Goal: Task Accomplishment & Management: Manage account settings

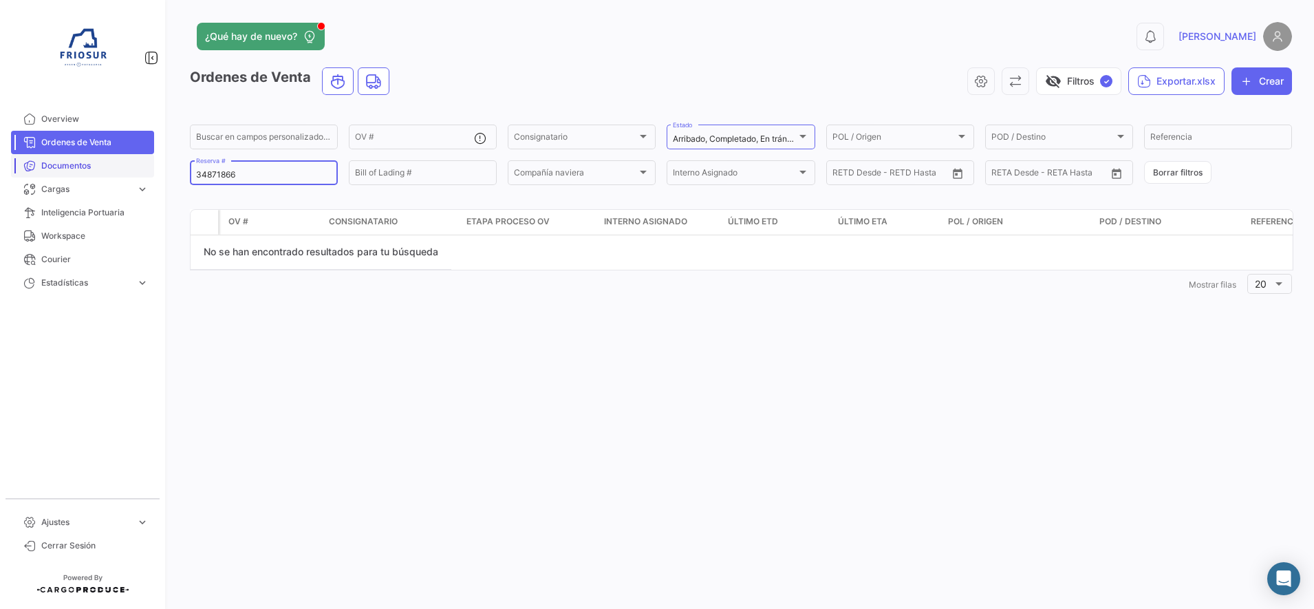
drag, startPoint x: 272, startPoint y: 173, endPoint x: 69, endPoint y: 174, distance: 202.9
click at [69, 174] on mat-sidenav-container "Overview Ordenes de Venta Documentos Cargas expand_more Cargas Marítimas Cargas…" at bounding box center [657, 304] width 1314 height 609
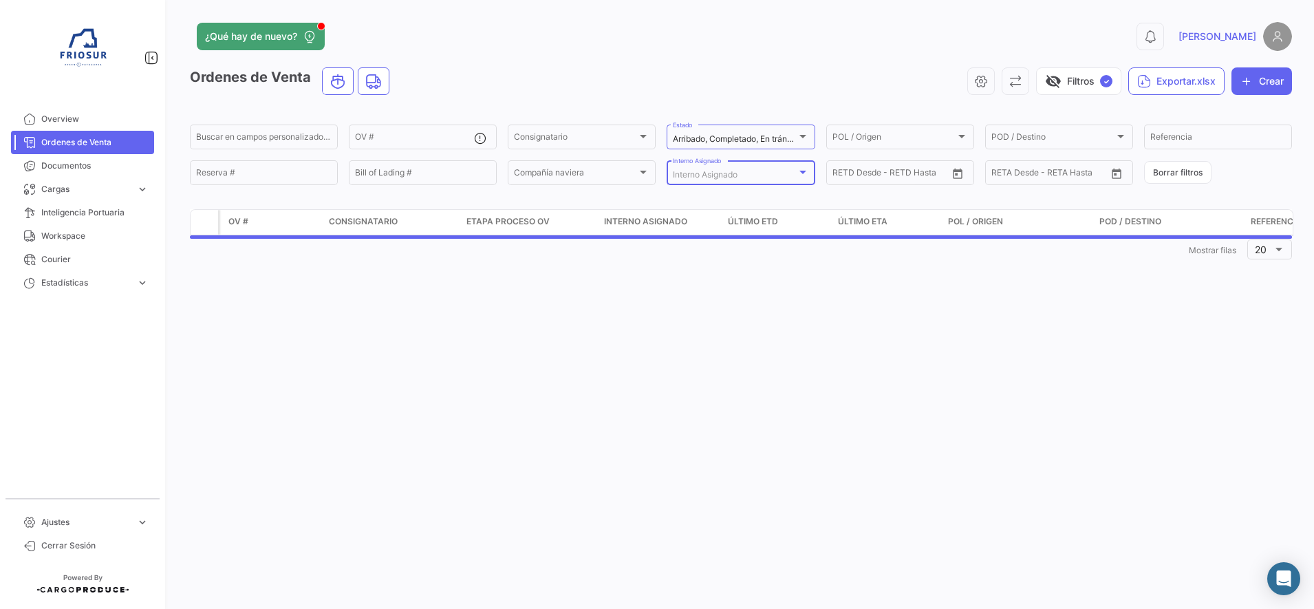
click at [727, 177] on span "Interno Asignado" at bounding box center [705, 174] width 65 height 10
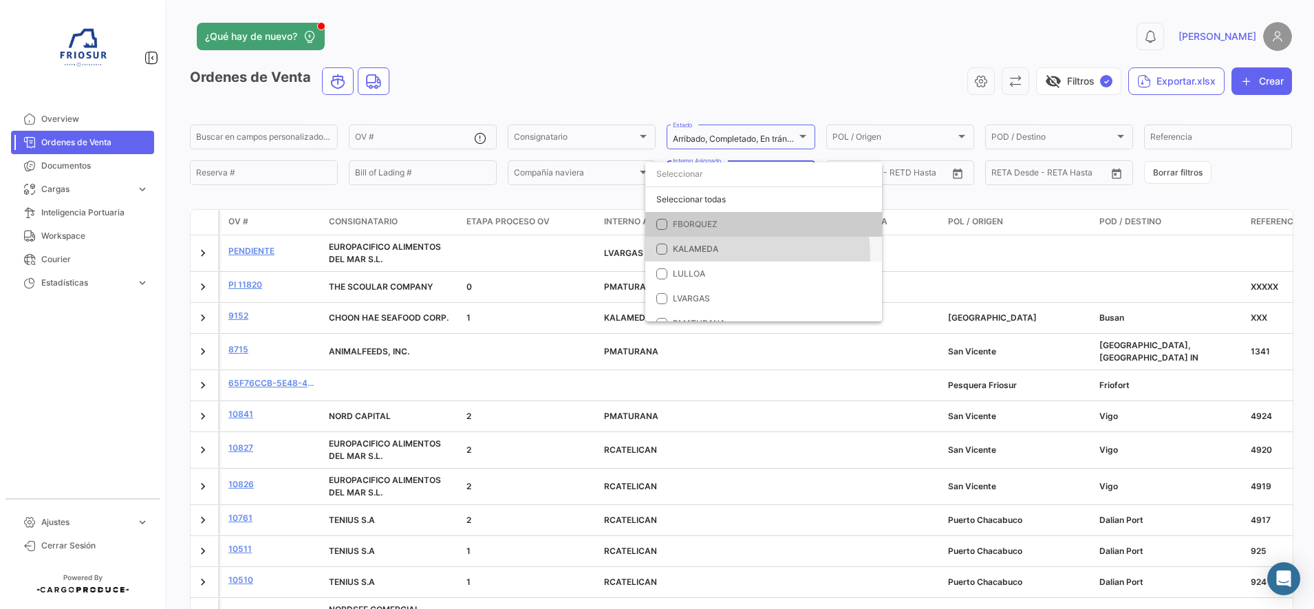
click at [687, 258] on mat-option "KALAMEDA" at bounding box center [763, 249] width 237 height 25
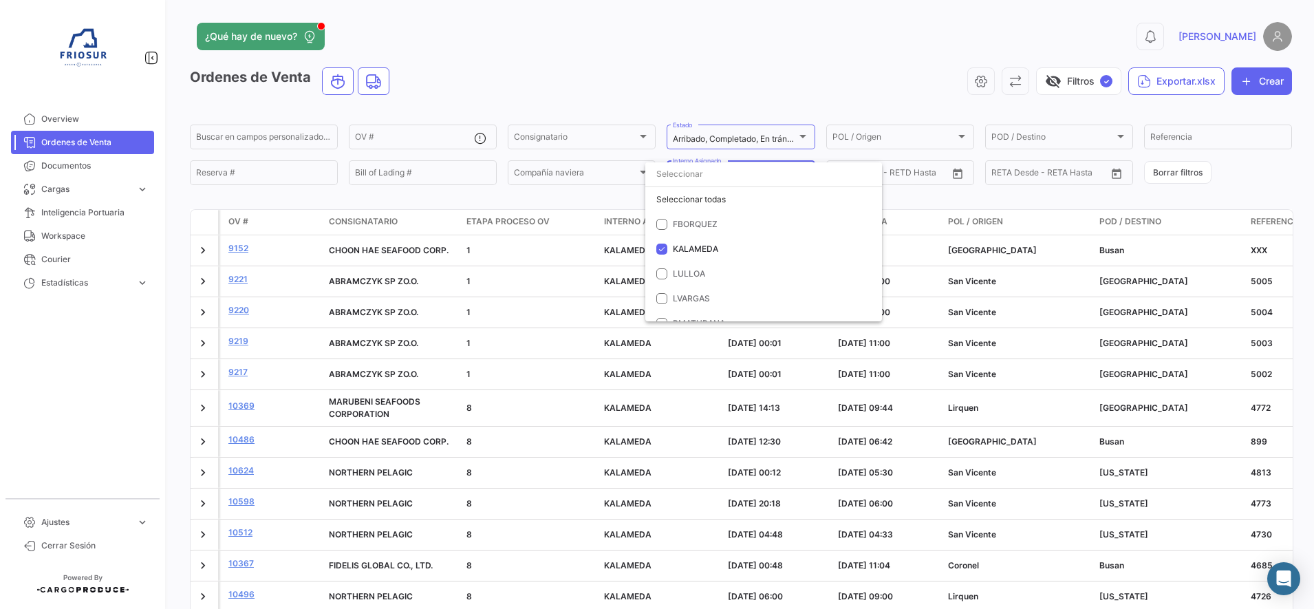
click at [232, 250] on div at bounding box center [657, 304] width 1314 height 609
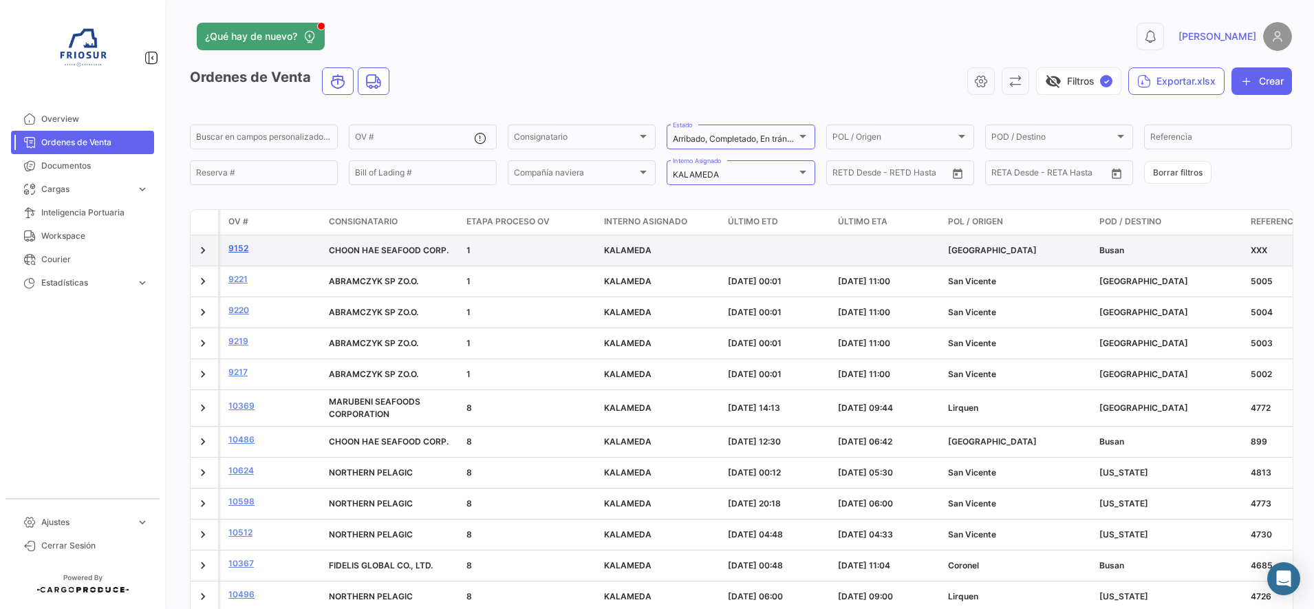
click at [238, 253] on link "9152" at bounding box center [272, 248] width 89 height 12
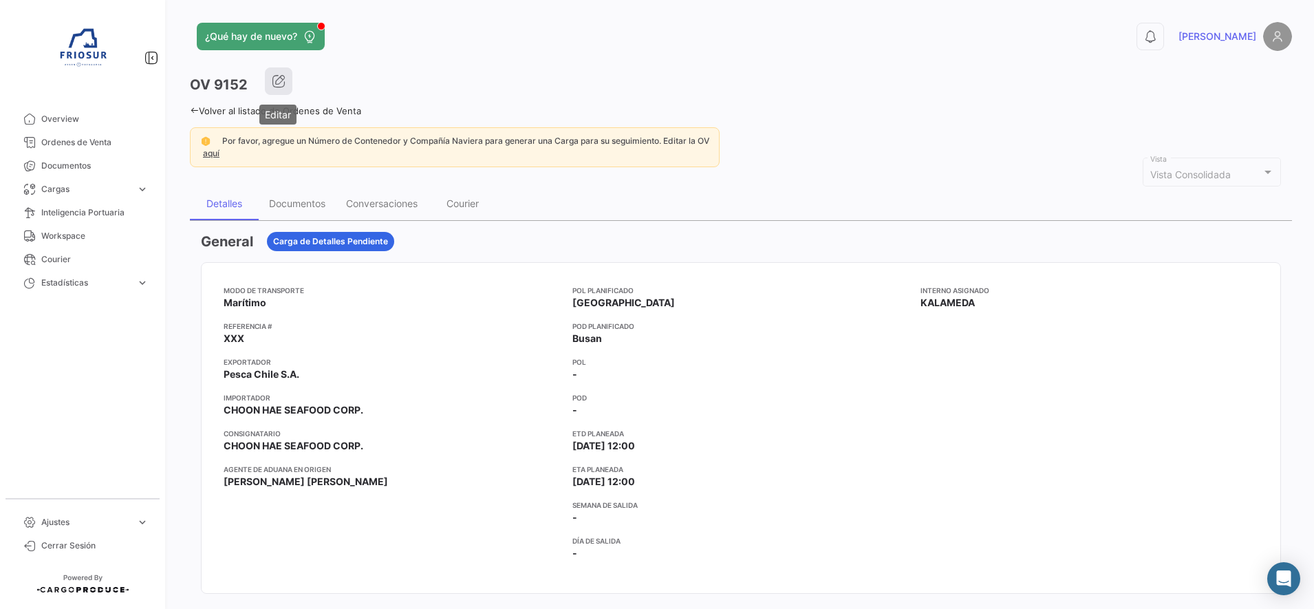
click at [281, 76] on icon "button" at bounding box center [279, 81] width 14 height 14
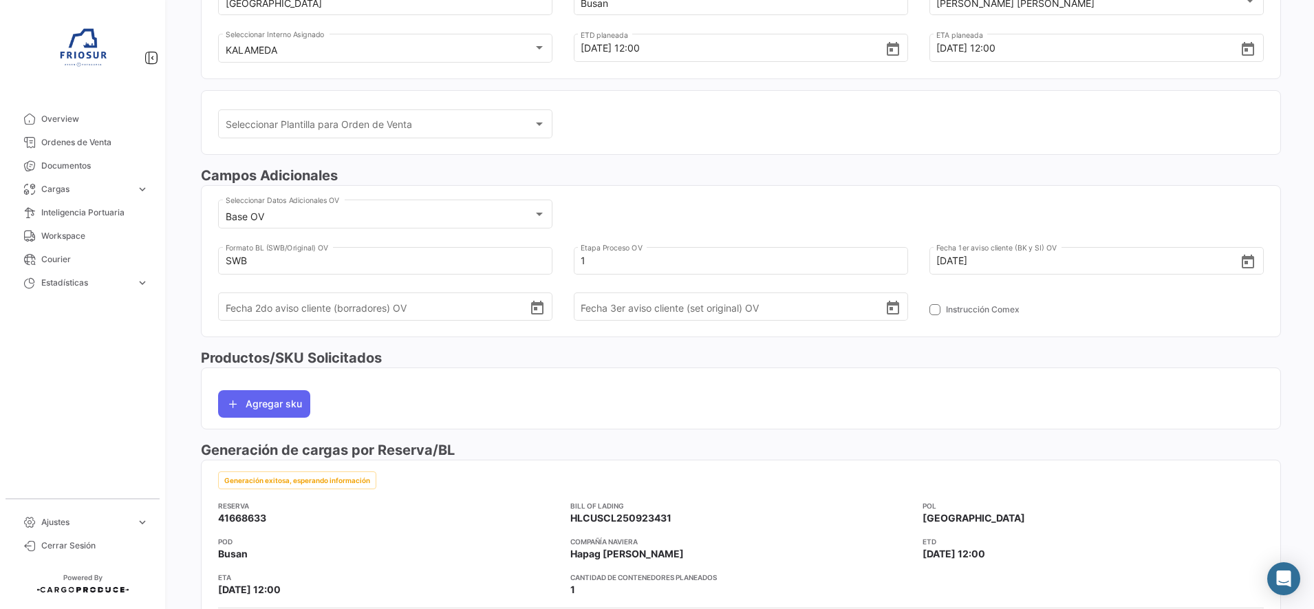
scroll to position [242, 0]
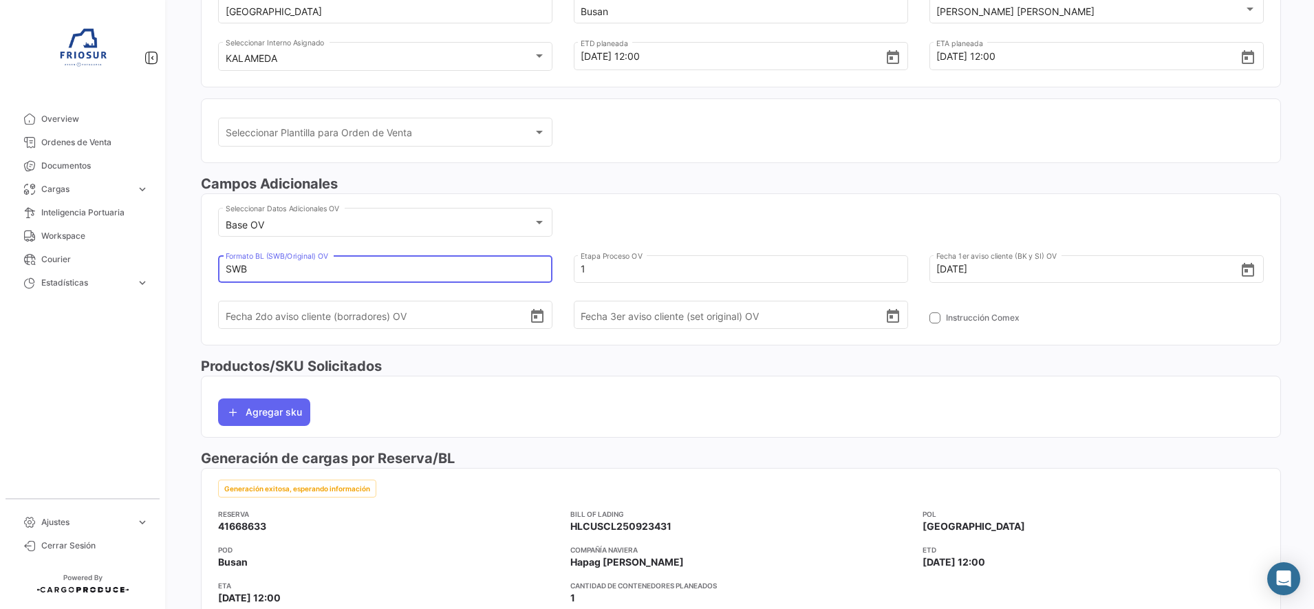
click at [336, 268] on input "SWB" at bounding box center [378, 269] width 304 height 48
click at [819, 353] on div "[PERSON_NAME] Adicionales Base OV Seleccionar Datos Adicionales OV SWB [PERSON_…" at bounding box center [741, 265] width 1080 height 182
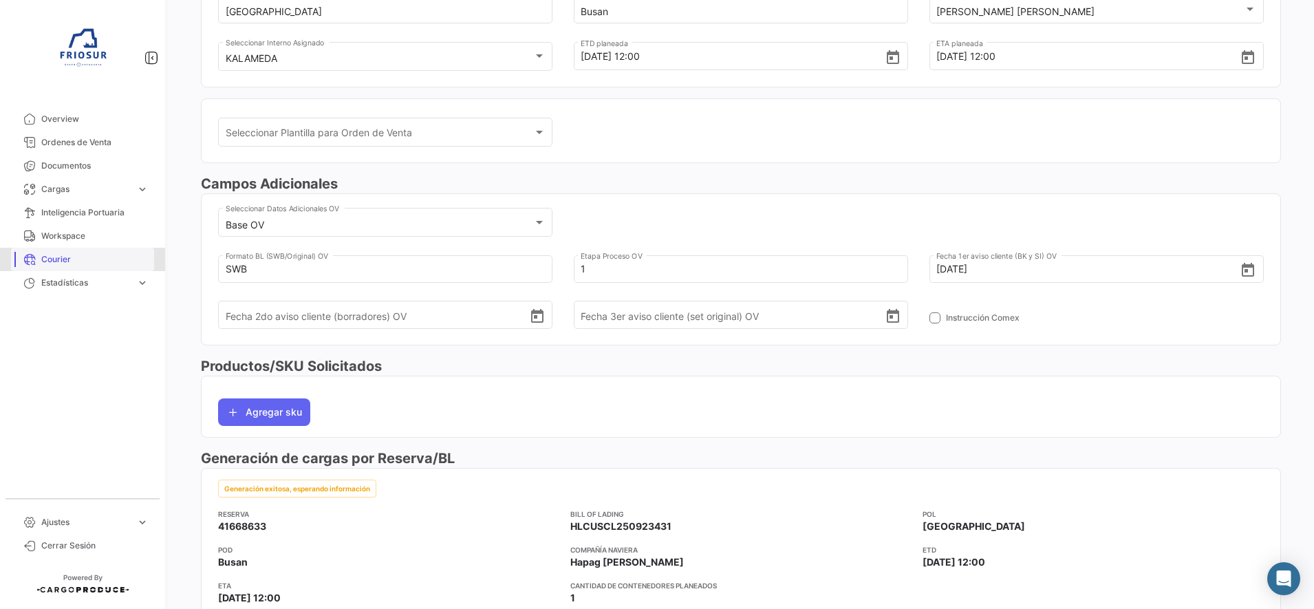
click at [65, 255] on span "Courier" at bounding box center [94, 259] width 107 height 12
